Goal: Navigation & Orientation: Find specific page/section

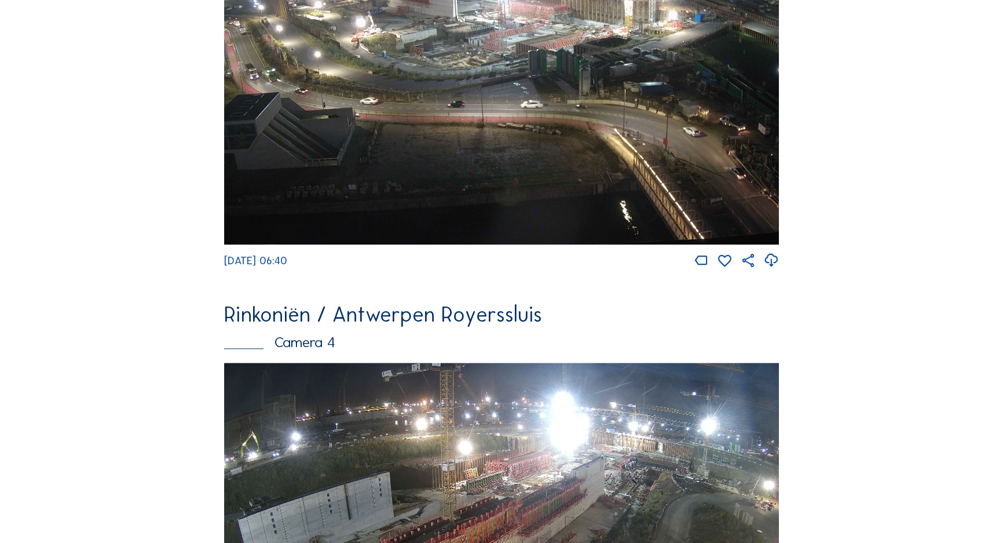
scroll to position [1559, 0]
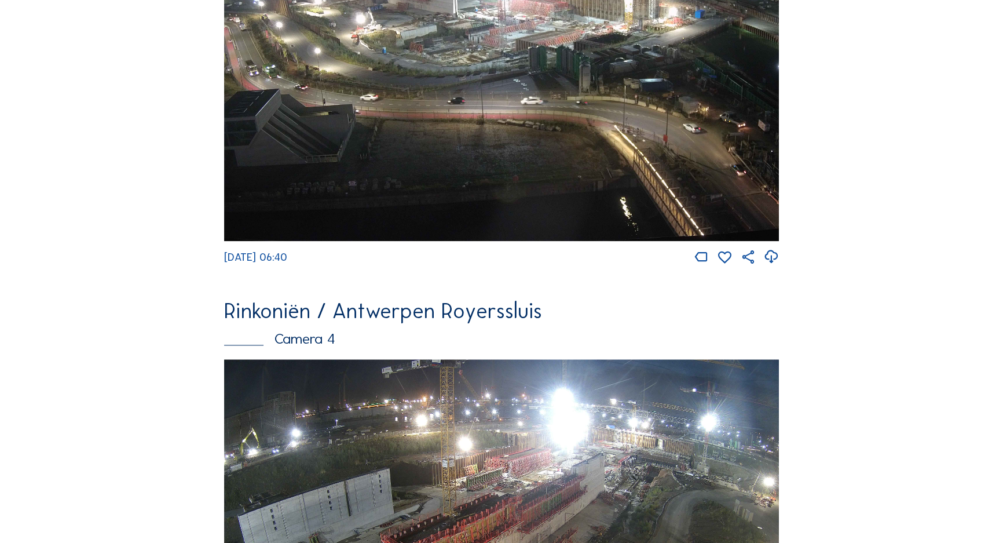
click at [580, 438] on img at bounding box center [501, 515] width 555 height 312
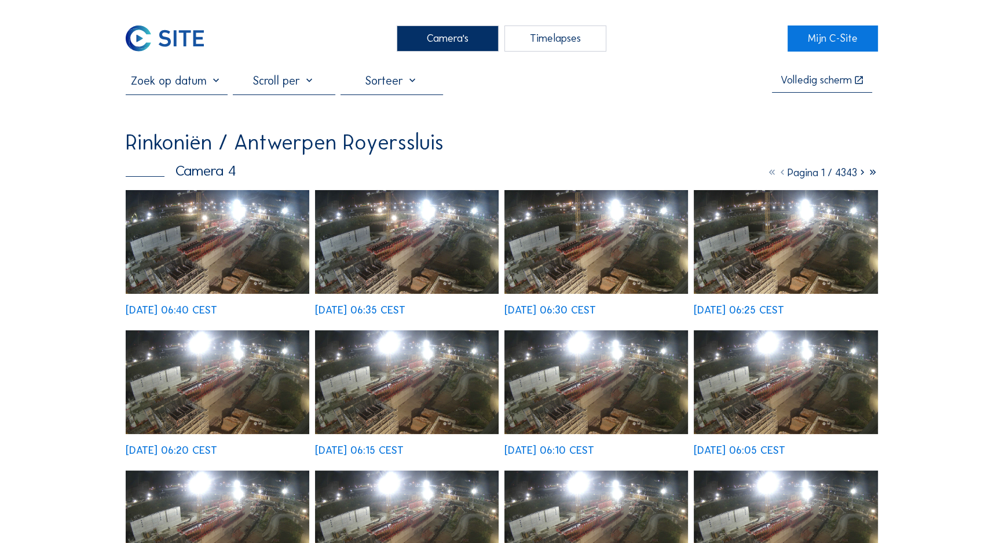
click at [204, 270] on img at bounding box center [218, 242] width 184 height 104
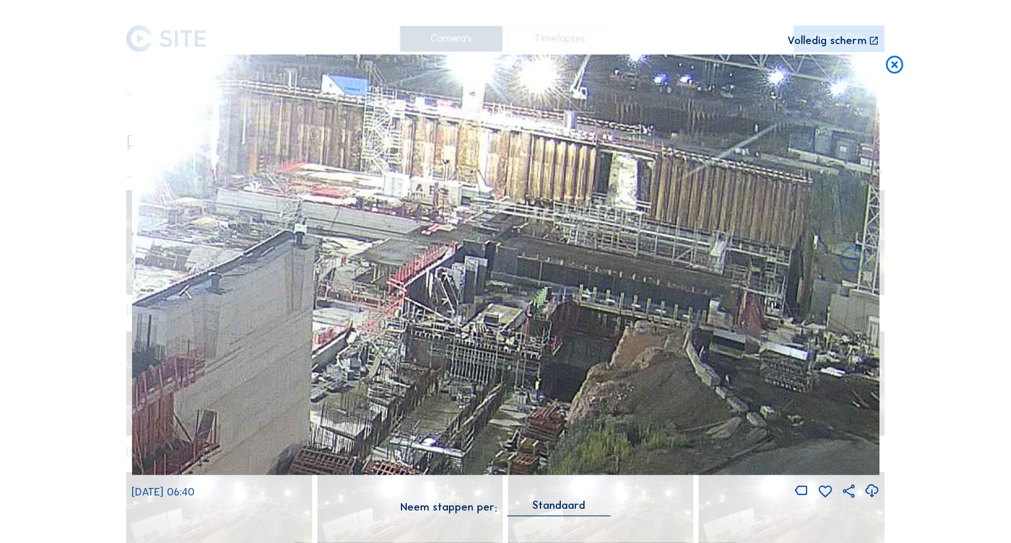
drag, startPoint x: 619, startPoint y: 203, endPoint x: 550, endPoint y: 291, distance: 111.4
click at [550, 291] on img at bounding box center [505, 264] width 748 height 420
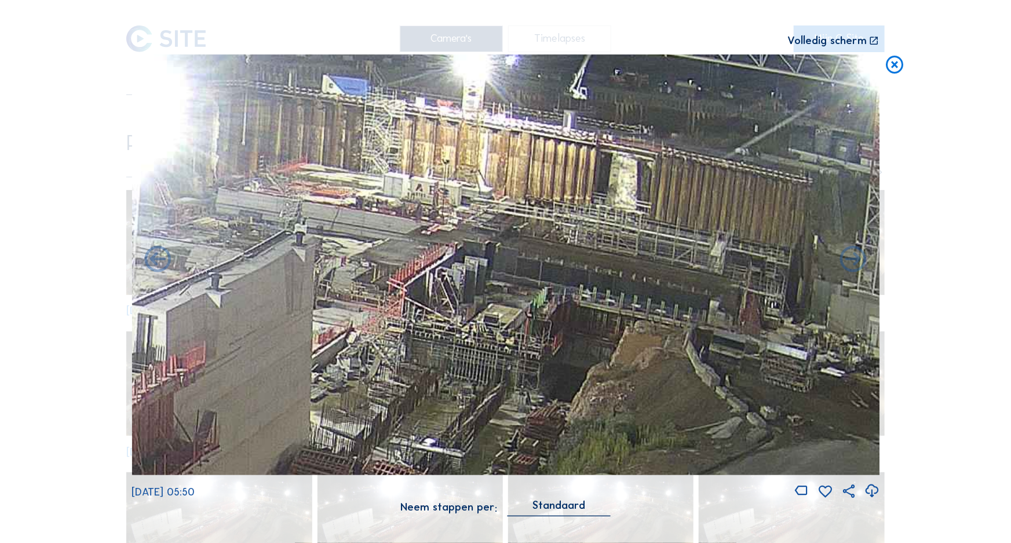
click at [898, 66] on icon at bounding box center [894, 65] width 21 height 22
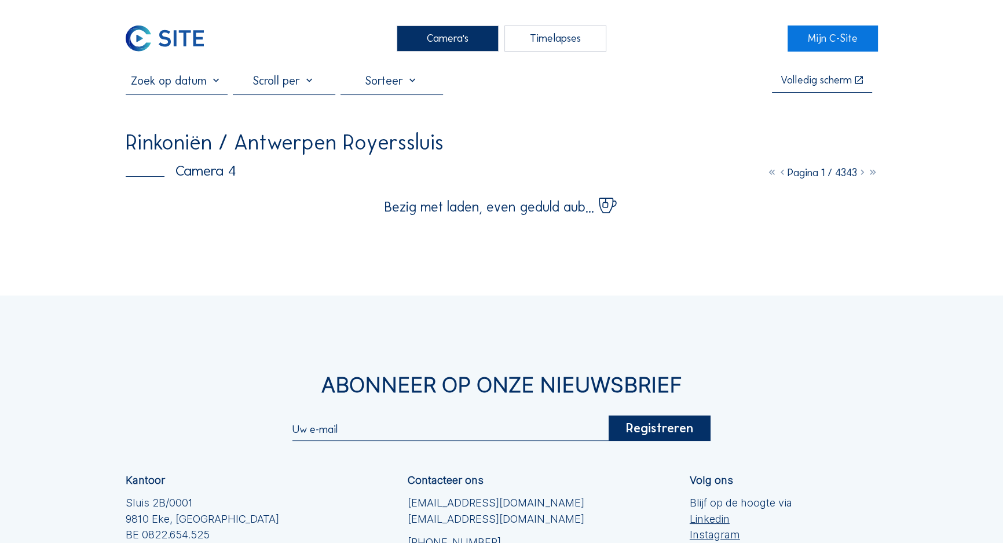
click at [417, 39] on div "Camera's" at bounding box center [448, 38] width 103 height 27
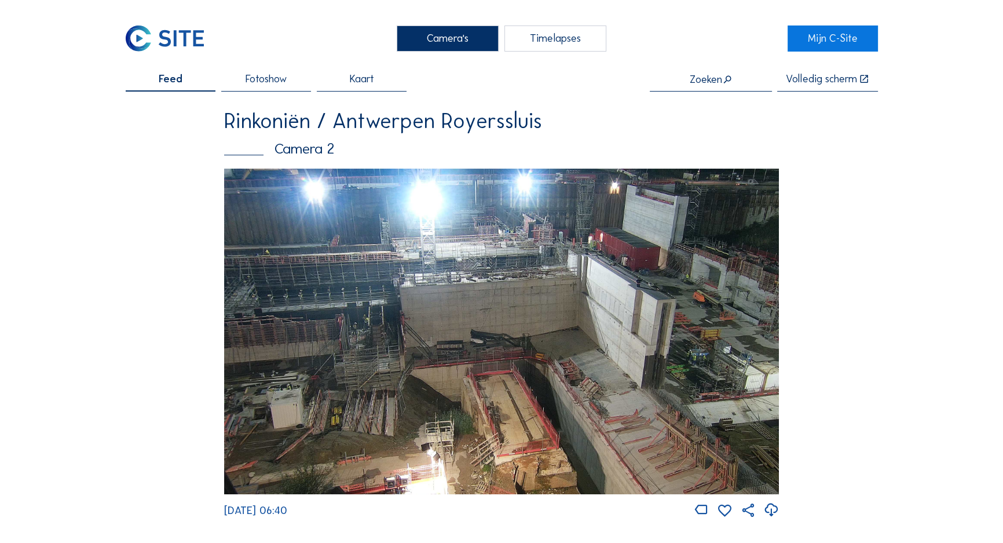
click at [448, 41] on div "Camera's" at bounding box center [448, 38] width 103 height 27
click at [454, 39] on div "Camera's" at bounding box center [448, 38] width 103 height 27
